Goal: Task Accomplishment & Management: Complete application form

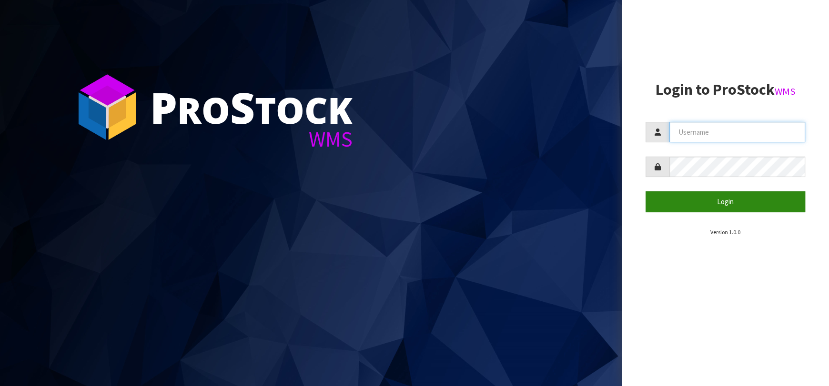
type input "[EMAIL_ADDRESS][DOMAIN_NAME]"
drag, startPoint x: 659, startPoint y: 204, endPoint x: 303, endPoint y: 292, distance: 366.5
click at [659, 204] on button "Login" at bounding box center [725, 201] width 160 height 20
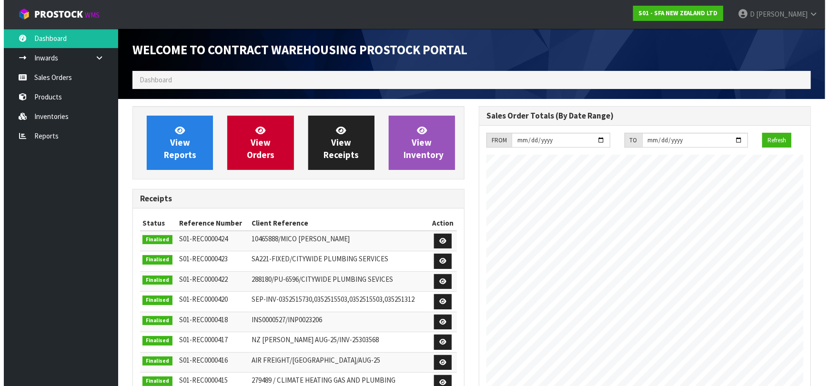
scroll to position [527, 346]
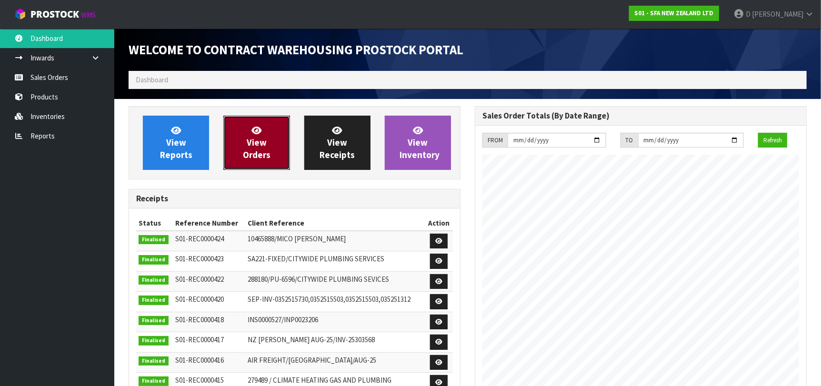
click at [242, 150] on link "View Orders" at bounding box center [256, 143] width 66 height 54
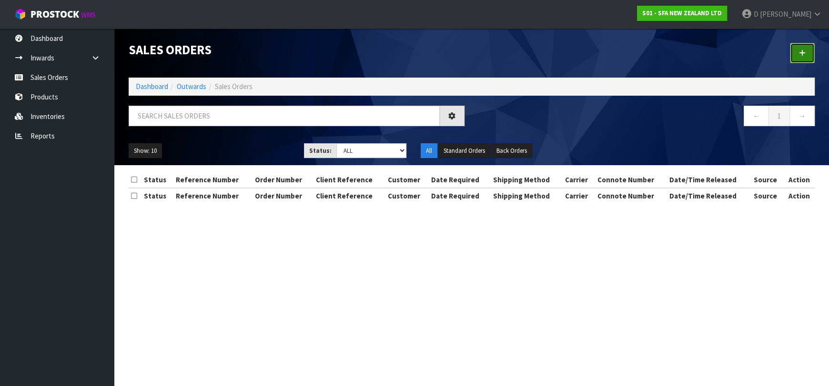
drag, startPoint x: 790, startPoint y: 55, endPoint x: 804, endPoint y: 51, distance: 14.3
click at [790, 54] on link at bounding box center [802, 53] width 25 height 20
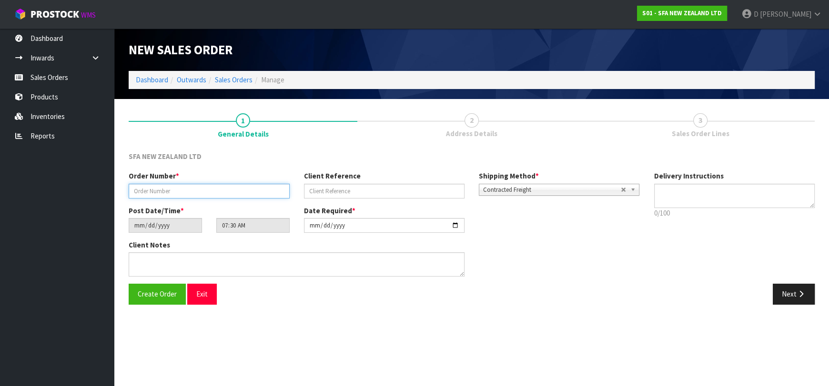
click at [215, 187] on input "text" at bounding box center [209, 191] width 161 height 15
type input "24615"
paste input "74511"
type input "74511"
click at [784, 293] on button "Next" at bounding box center [793, 294] width 42 height 20
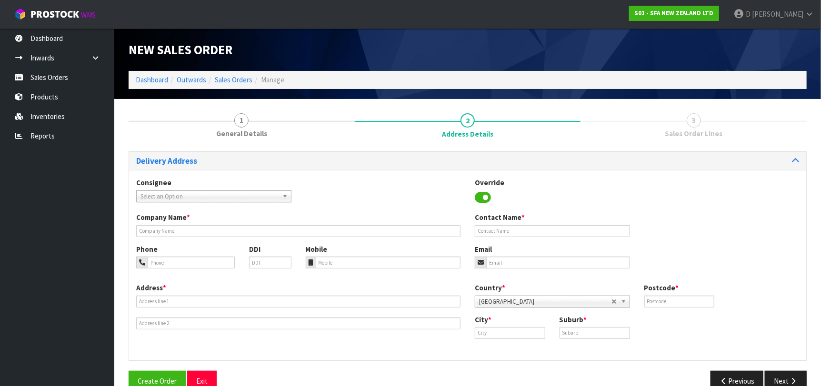
click at [238, 198] on span "Select an Option" at bounding box center [209, 196] width 138 height 11
type input "CITYRIVE"
type input "CITYWIDE PLUMBING SERVICES"
type input "GROUND FLOOR [STREET_ADDRESS]"
type input "0632"
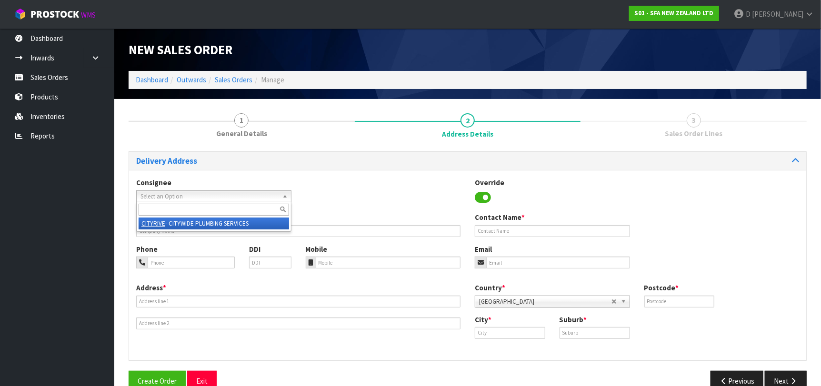
type input "[GEOGRAPHIC_DATA]"
type input "ROSEDALE"
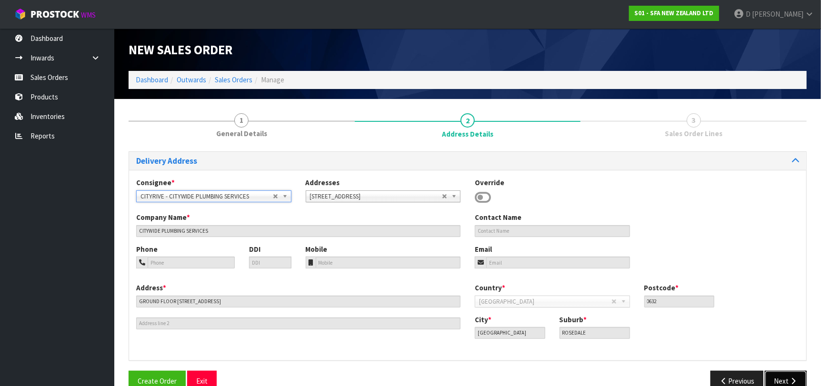
click at [790, 374] on button "Next" at bounding box center [786, 381] width 42 height 20
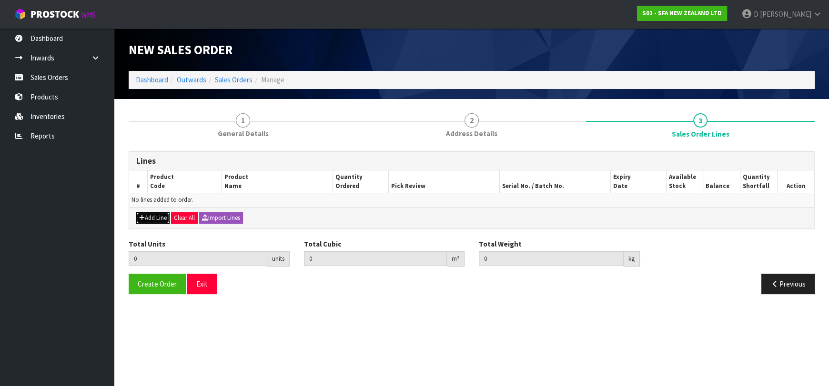
click at [150, 213] on button "Add Line" at bounding box center [152, 217] width 33 height 11
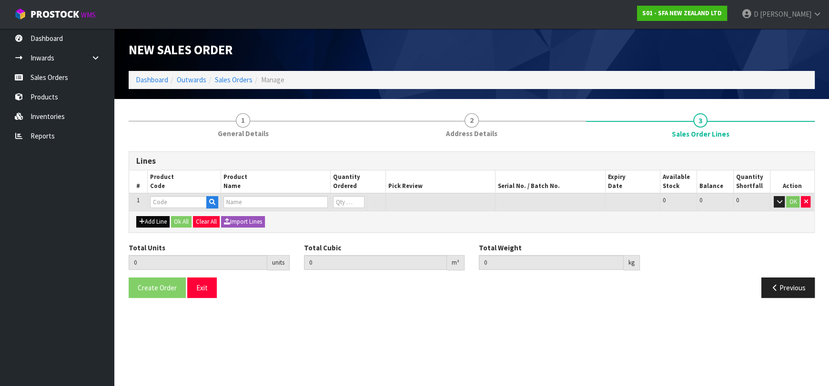
click at [158, 202] on input "text" at bounding box center [178, 202] width 57 height 12
type input "SA98"
type input "0.000000"
type input "0.000"
type input "SANIPLUS SEWAGE MACERATOR PUMP"
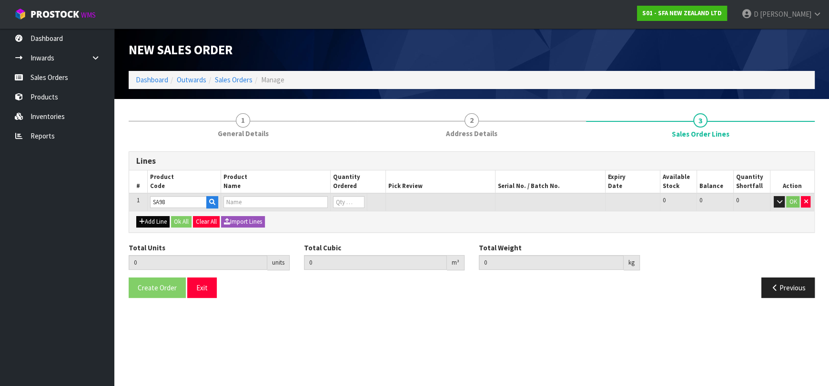
type input "0"
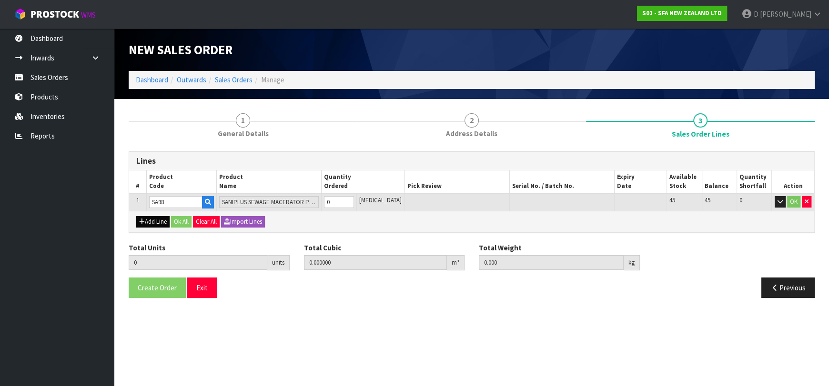
type input "SA98"
type input "1"
type input "0.04488"
type input "7.25"
type input "1"
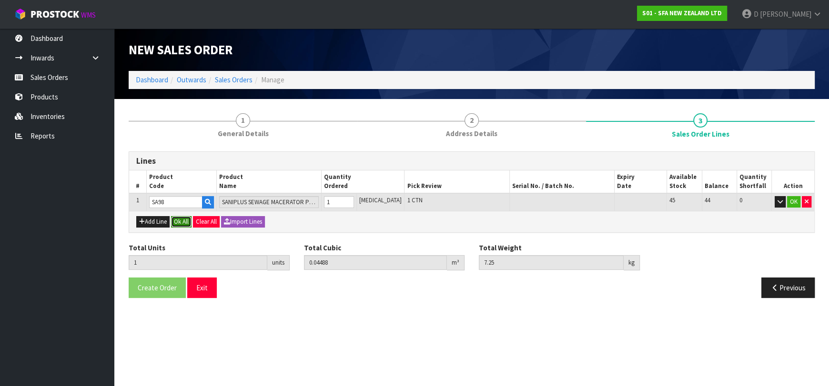
click at [182, 219] on button "Ok All" at bounding box center [181, 221] width 20 height 11
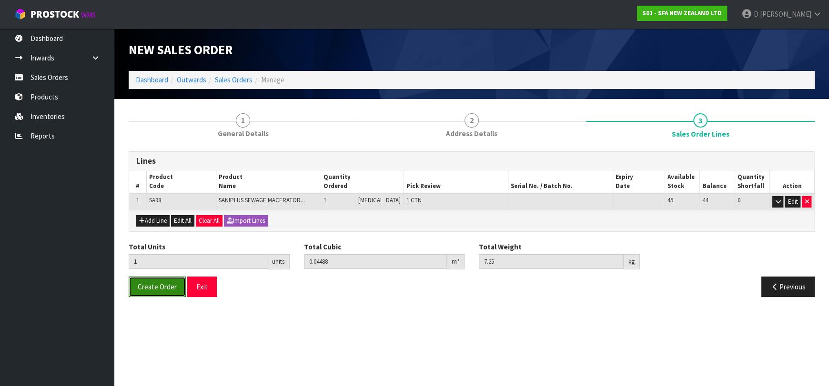
click at [164, 285] on span "Create Order" at bounding box center [157, 286] width 39 height 9
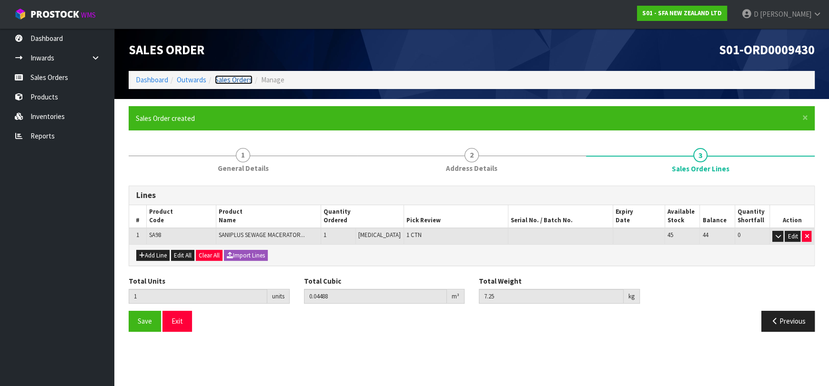
click at [237, 78] on link "Sales Orders" at bounding box center [234, 79] width 38 height 9
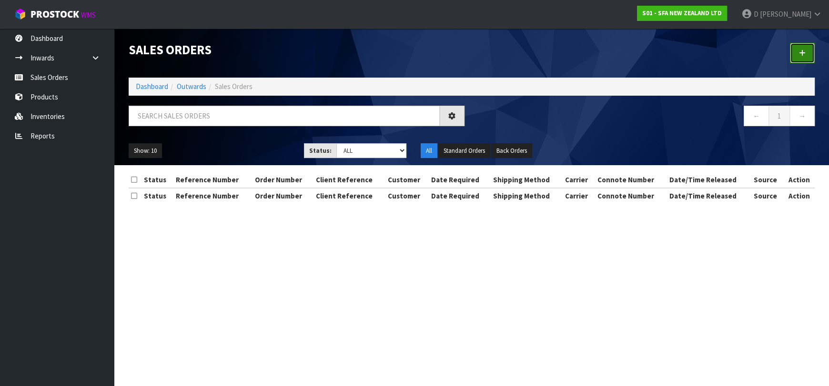
click at [793, 52] on link at bounding box center [802, 53] width 25 height 20
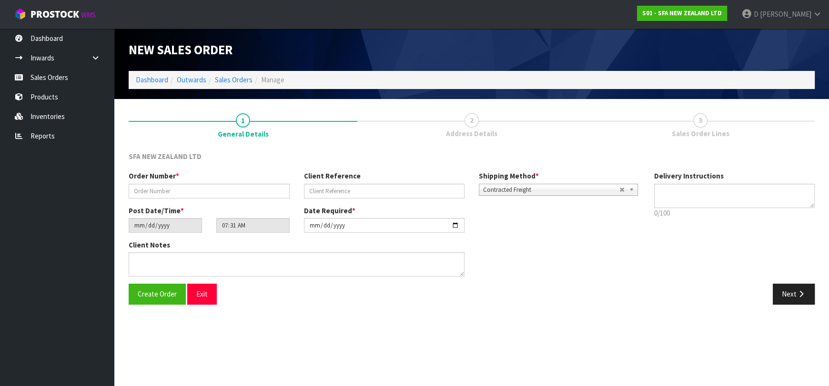
click at [191, 183] on div "Order Number *" at bounding box center [208, 184] width 175 height 27
click at [194, 186] on input "text" at bounding box center [209, 191] width 161 height 15
type input "24616"
paste input "209002632"
type input "209002632"
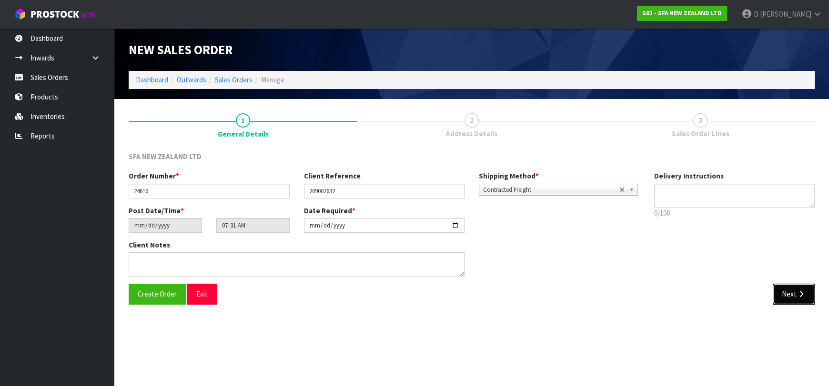
drag, startPoint x: 802, startPoint y: 296, endPoint x: 616, endPoint y: 295, distance: 186.2
click at [801, 297] on icon "button" at bounding box center [800, 293] width 9 height 7
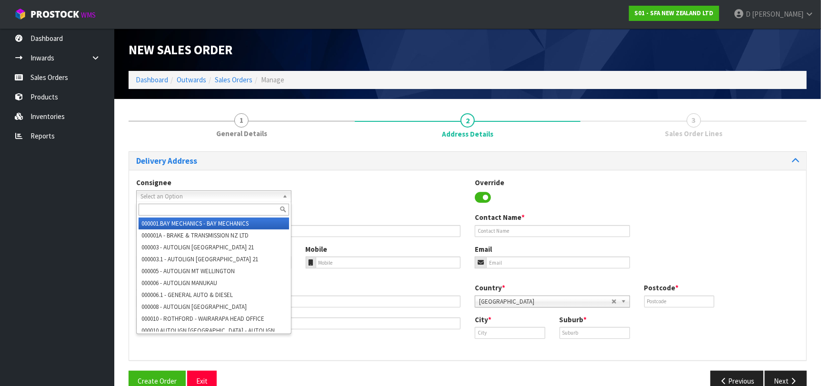
click at [251, 197] on span "Select an Option" at bounding box center [209, 196] width 138 height 11
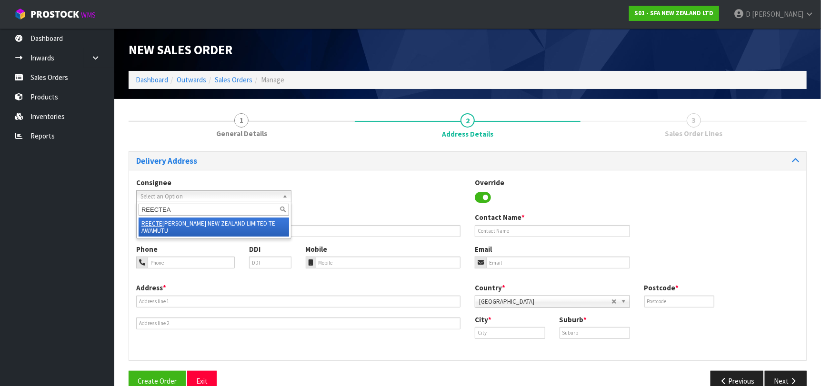
type input "REECTEAW"
type input "[PERSON_NAME] NEW ZEALAND LIMITED TE AWAMUTU"
type input "[STREET_ADDRESS]"
type input "3800"
type input "TE AWAMUTU"
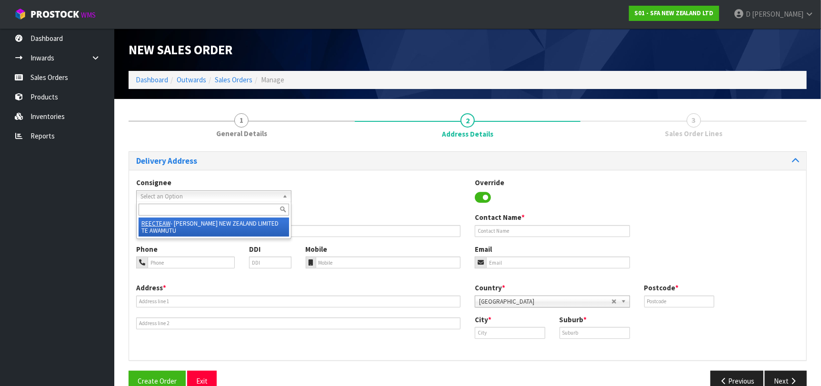
type input "TE AWAMUTU"
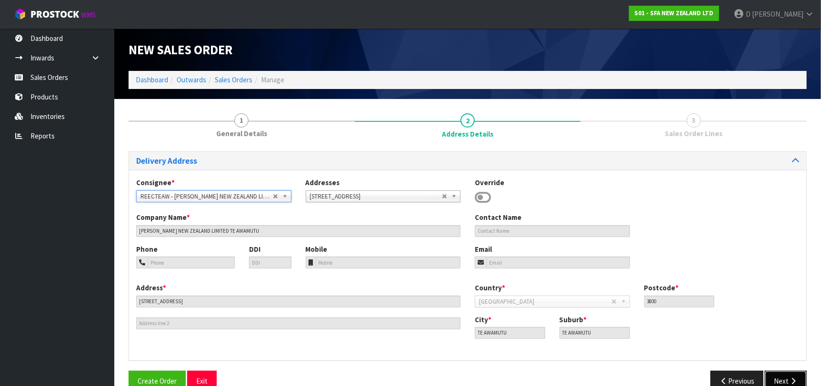
click at [775, 382] on button "Next" at bounding box center [786, 381] width 42 height 20
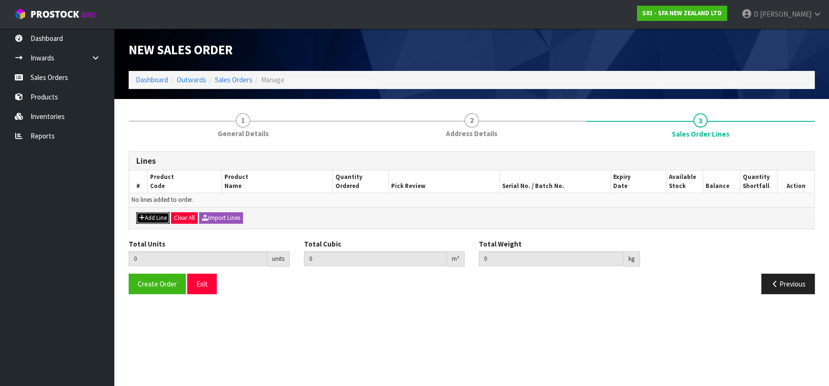
click at [153, 214] on button "Add Line" at bounding box center [152, 217] width 33 height 11
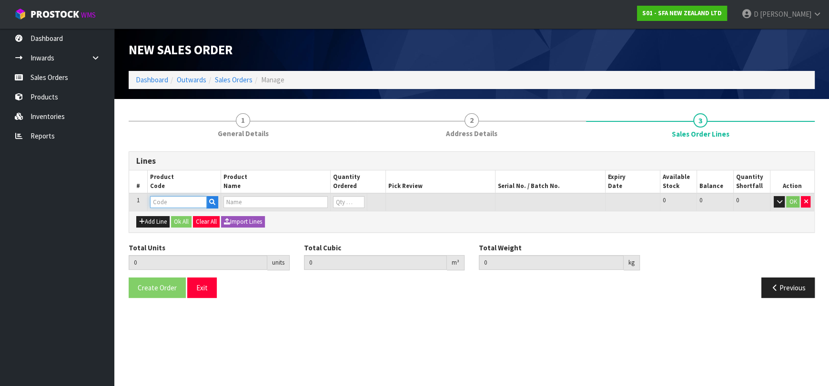
click at [160, 200] on input "text" at bounding box center [178, 202] width 57 height 12
type input "SA81"
type input "0.000000"
type input "0.000"
type input "SANIACCESS 3"
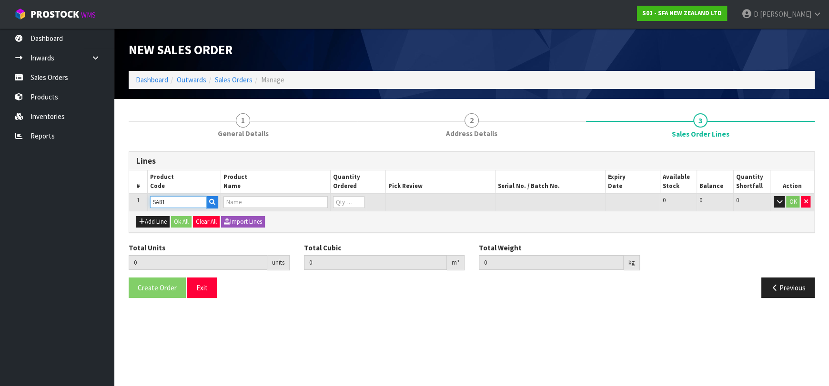
type input "0"
type input "SA81"
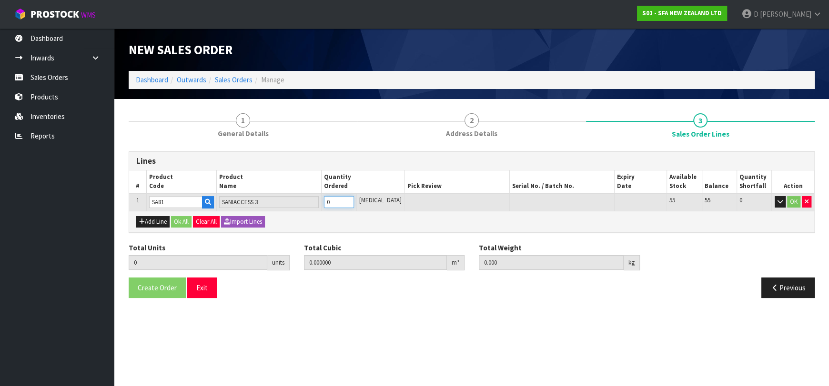
type input "1"
type input "0.047025"
type input "7.5"
type input "1"
click at [186, 224] on button "Ok All" at bounding box center [181, 221] width 20 height 11
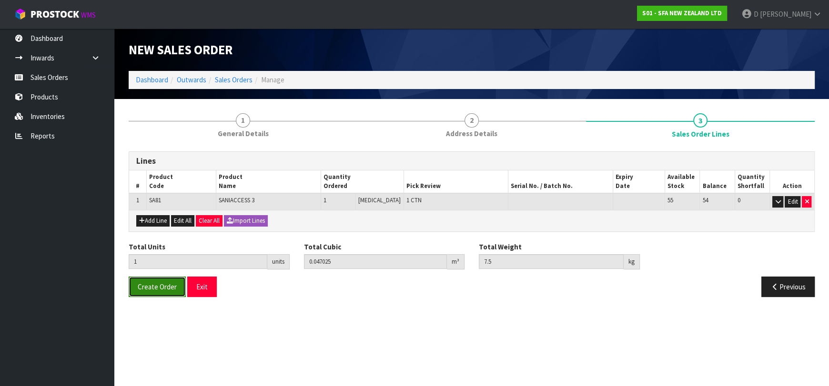
click at [162, 282] on span "Create Order" at bounding box center [157, 286] width 39 height 9
